Goal: Transaction & Acquisition: Purchase product/service

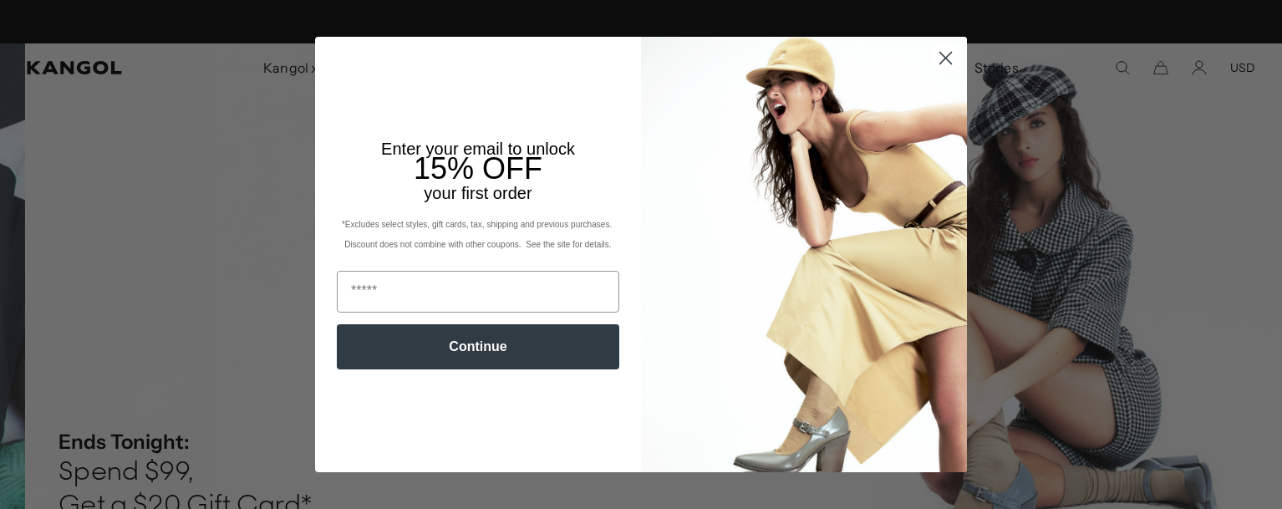
scroll to position [0, 344]
